Goal: Task Accomplishment & Management: Manage account settings

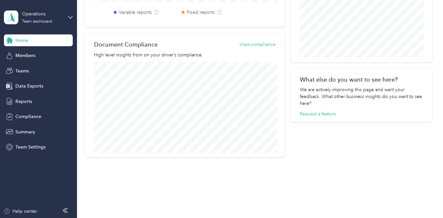
scroll to position [284, 0]
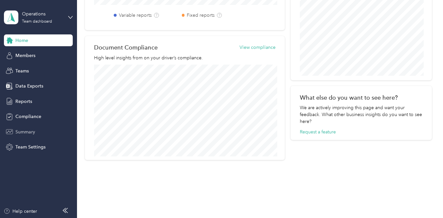
click at [24, 131] on span "Summary" at bounding box center [25, 131] width 20 height 7
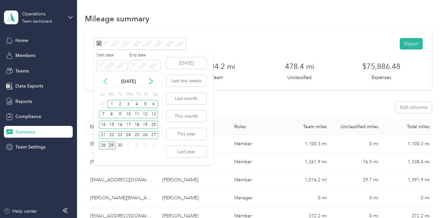
click at [106, 81] on icon at bounding box center [105, 81] width 7 height 7
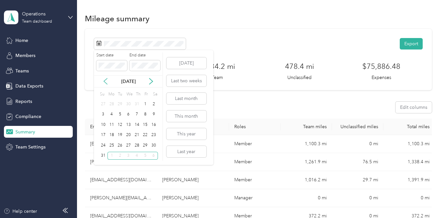
click at [106, 81] on icon at bounding box center [105, 81] width 7 height 7
click at [120, 105] on div "1" at bounding box center [120, 104] width 9 height 8
click at [138, 148] on div "31" at bounding box center [137, 145] width 9 height 8
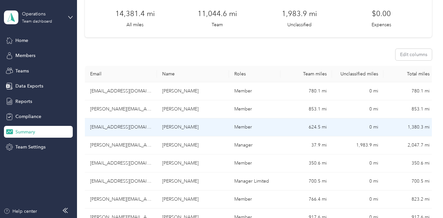
scroll to position [54, 0]
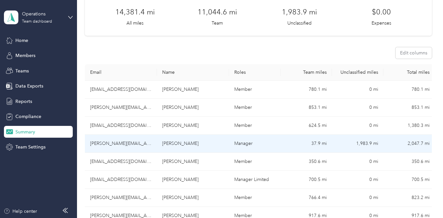
click at [127, 144] on td "[PERSON_NAME][EMAIL_ADDRESS][DOMAIN_NAME]" at bounding box center [121, 144] width 72 height 18
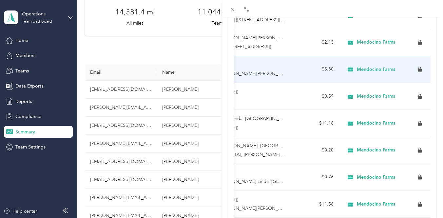
scroll to position [609, 0]
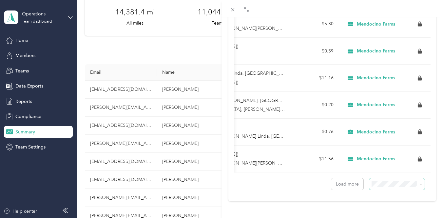
click at [386, 187] on span at bounding box center [397, 183] width 56 height 11
click at [384, 174] on li "100 per load" at bounding box center [397, 170] width 56 height 11
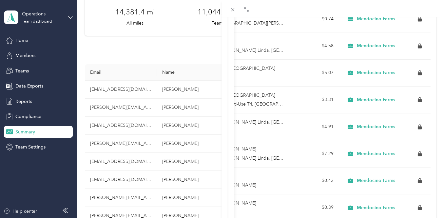
scroll to position [609, 0]
